Goal: Task Accomplishment & Management: Manage account settings

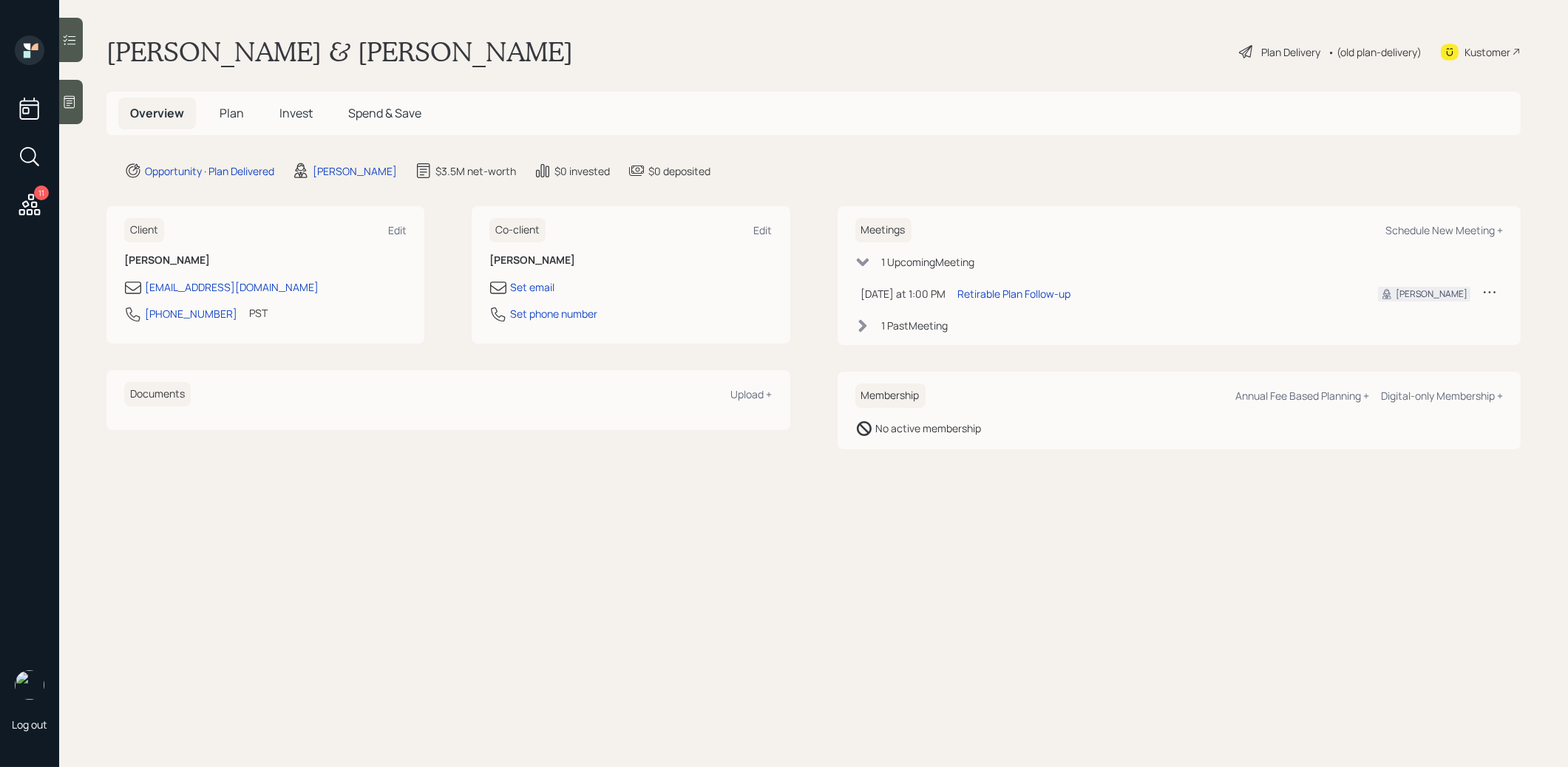
click at [226, 111] on span "Plan" at bounding box center [231, 113] width 25 height 16
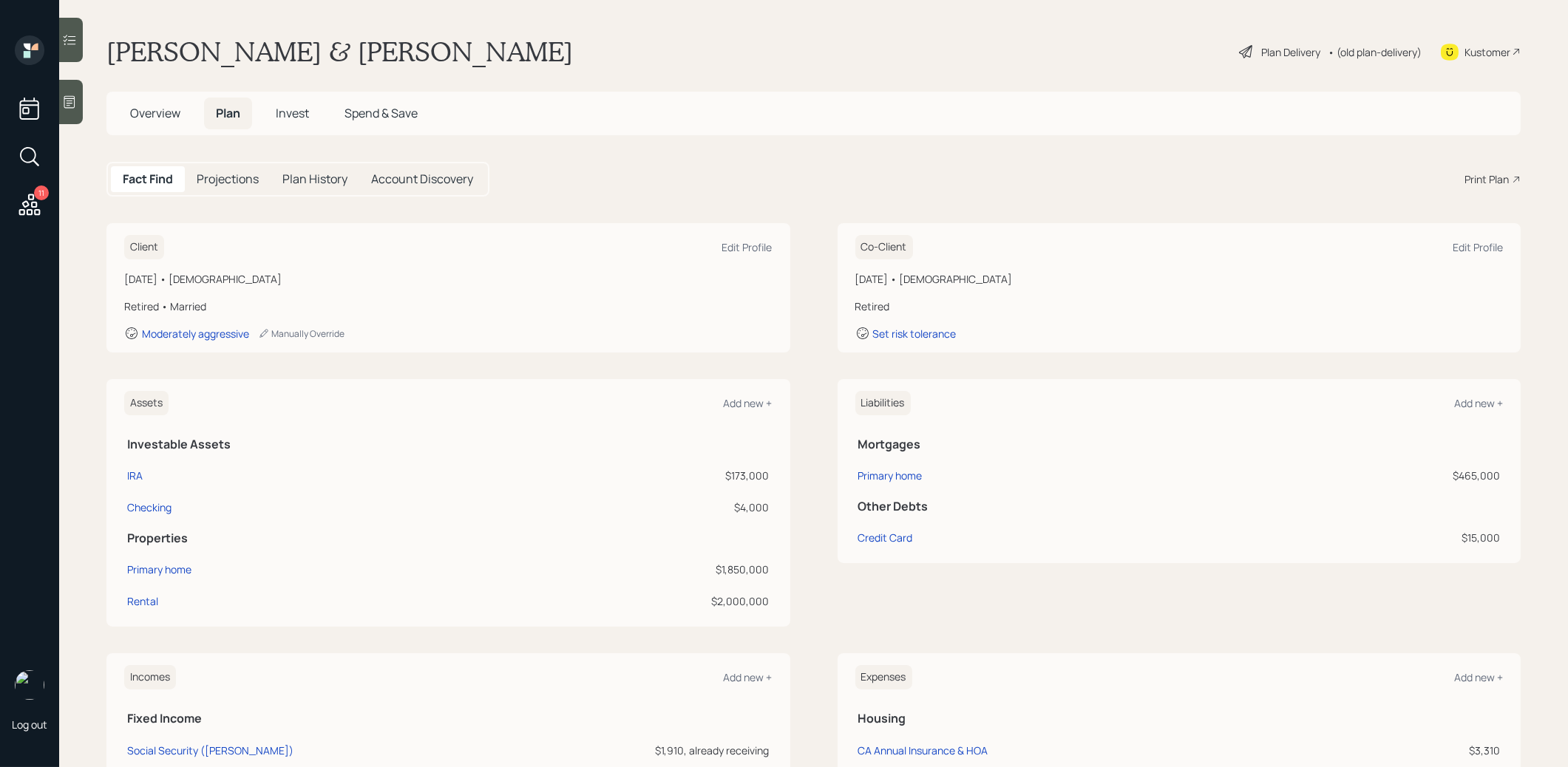
click at [296, 113] on span "Invest" at bounding box center [293, 113] width 33 height 16
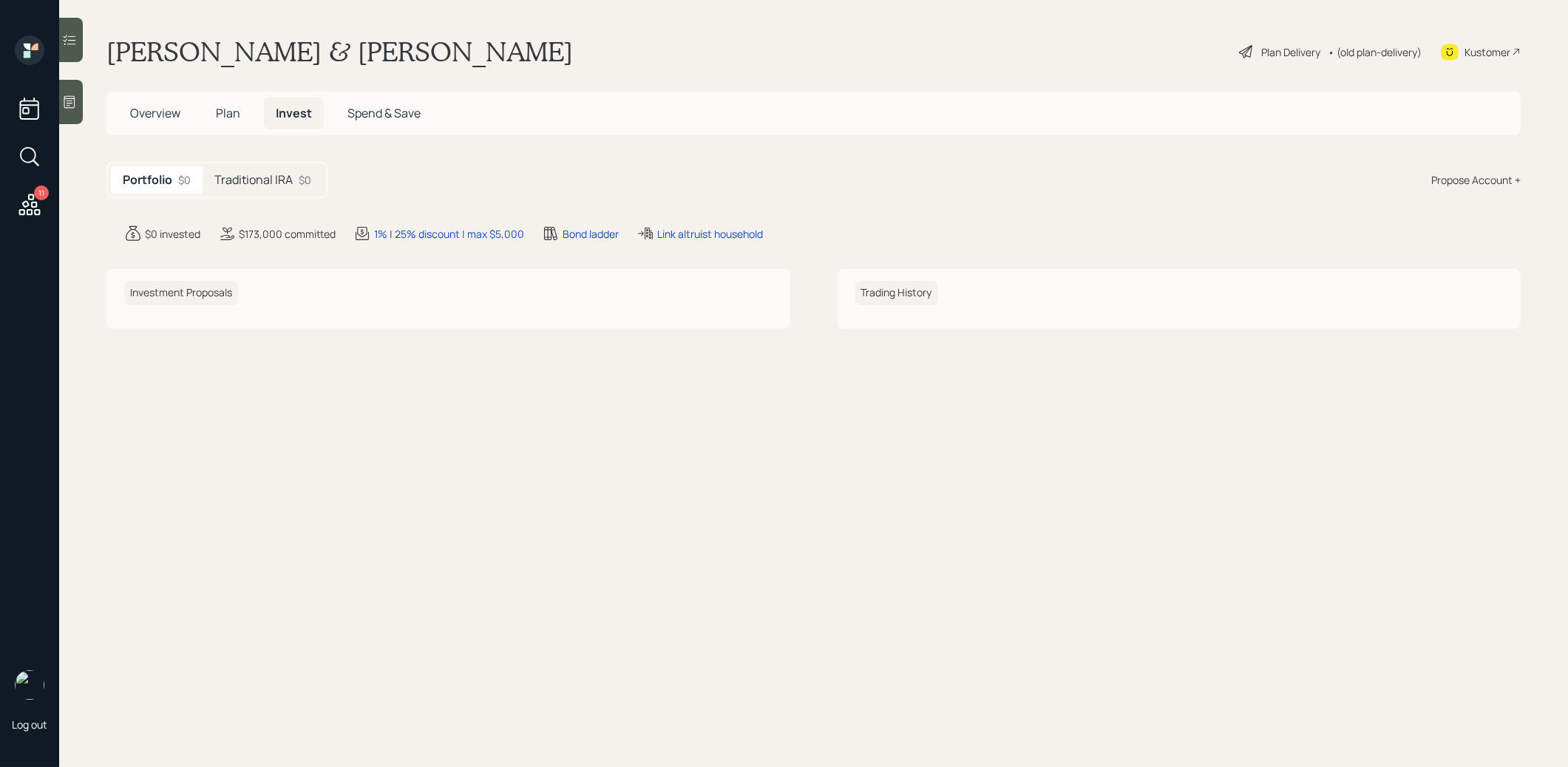
click at [268, 183] on h5 "Traditional IRA" at bounding box center [254, 179] width 79 height 14
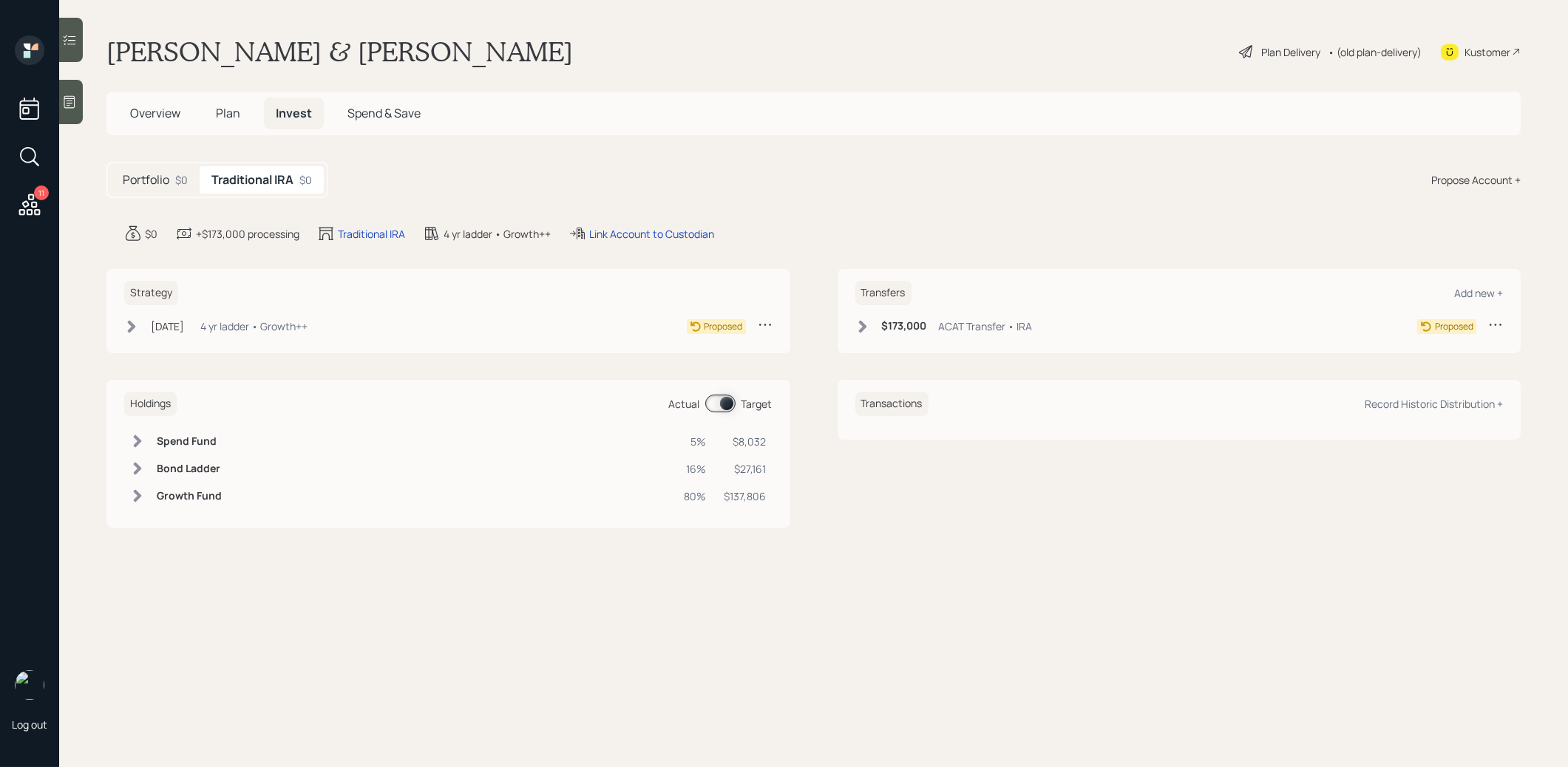
click at [863, 324] on icon at bounding box center [862, 326] width 8 height 13
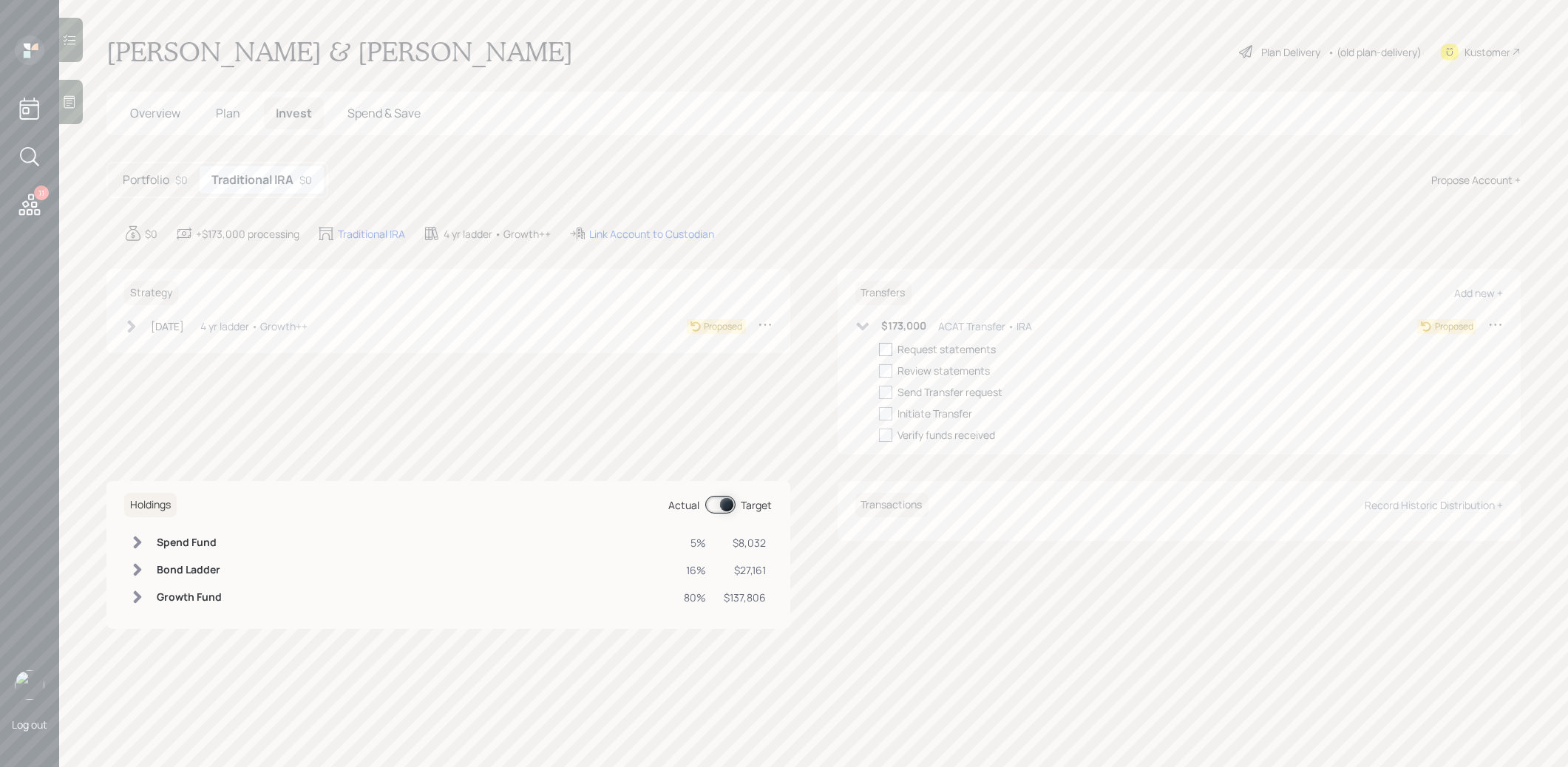
click at [887, 348] on div at bounding box center [885, 349] width 14 height 14
click at [879, 349] on input "checkbox" at bounding box center [879, 349] width 1 height 1
checkbox input "true"
click at [229, 112] on span "Plan" at bounding box center [228, 113] width 25 height 16
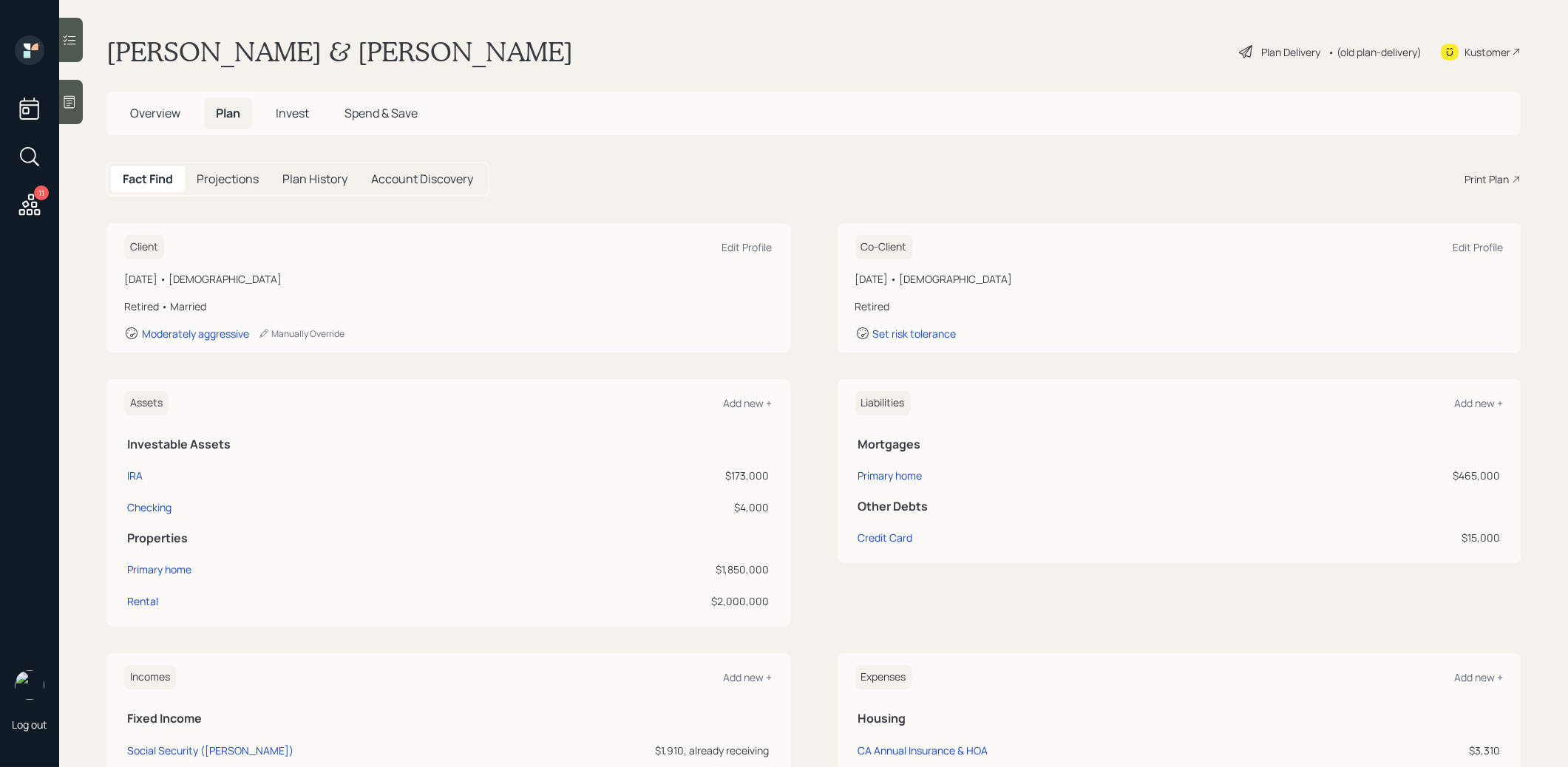
click at [138, 110] on span "Overview" at bounding box center [155, 113] width 50 height 16
